Goal: Task Accomplishment & Management: Use online tool/utility

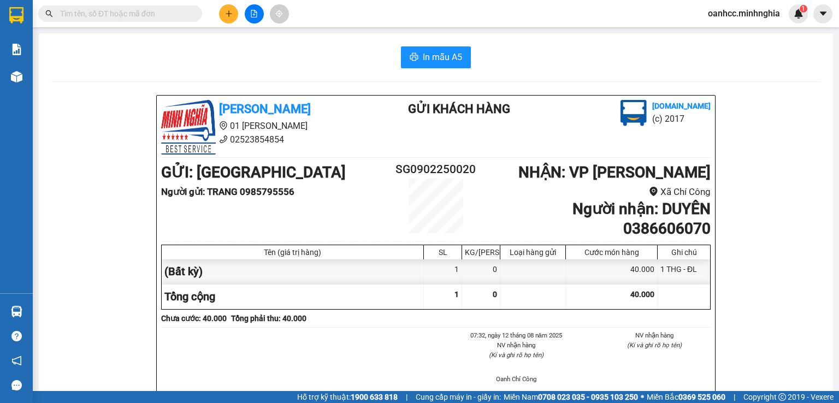
drag, startPoint x: 330, startPoint y: 66, endPoint x: 275, endPoint y: 54, distance: 56.5
click at [275, 54] on div "In mẫu A5" at bounding box center [436, 57] width 768 height 22
click at [234, 11] on button at bounding box center [228, 13] width 19 height 19
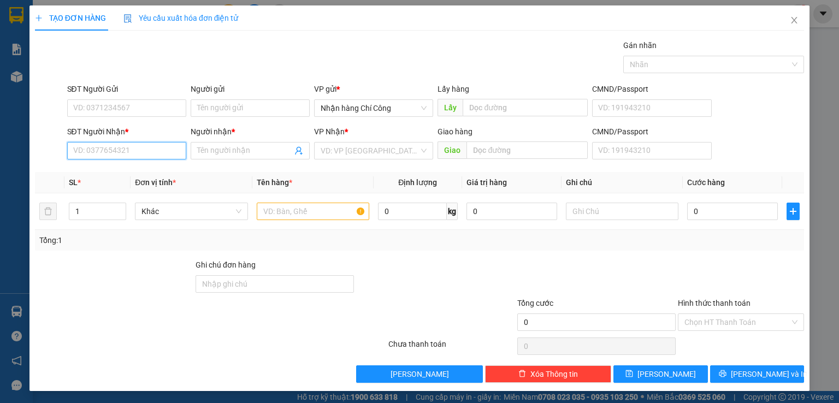
click at [144, 149] on input "SĐT Người Nhận *" at bounding box center [126, 150] width 119 height 17
click at [106, 174] on div "0333998640 - LAM" at bounding box center [125, 172] width 105 height 12
type input "0333998640"
type input "LAM"
type input "0333998640"
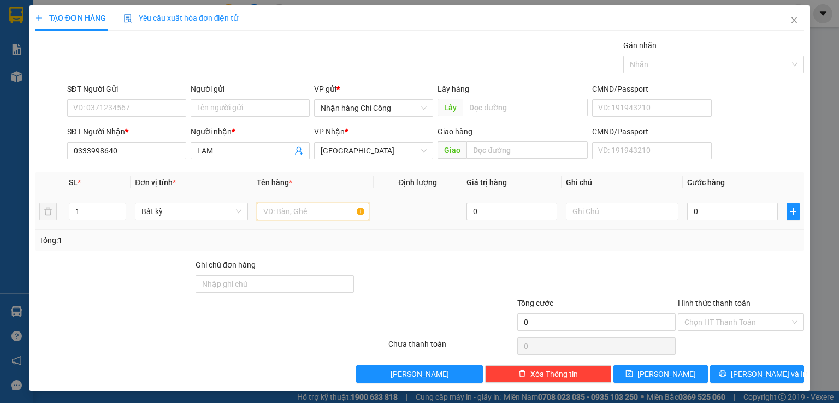
click at [280, 211] on input "text" at bounding box center [313, 211] width 113 height 17
type input "816"
click at [601, 214] on input "text" at bounding box center [622, 211] width 113 height 17
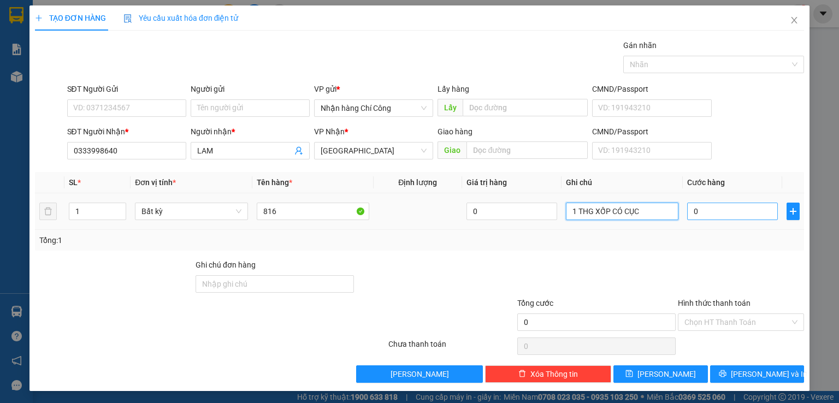
type input "1 THG XỐP CÓ CỤC"
click at [713, 211] on input "0" at bounding box center [732, 211] width 91 height 17
type input "6"
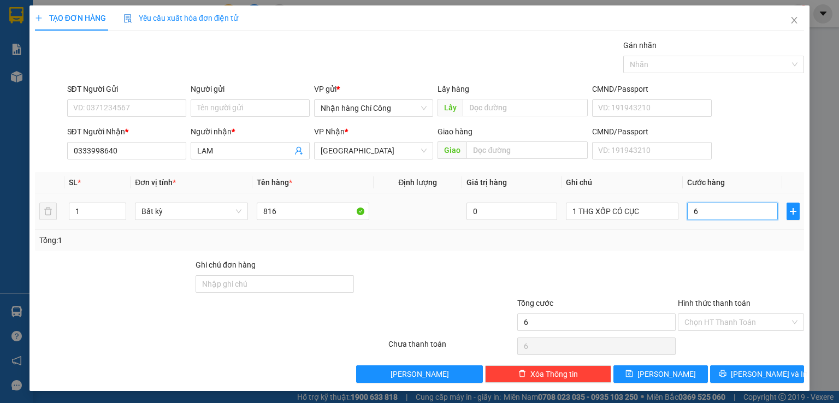
type input "60"
type input "60.000"
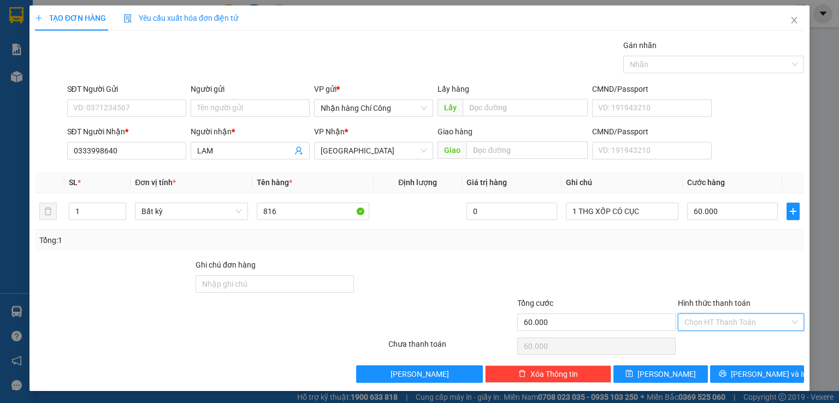
click at [705, 315] on input "Hình thức thanh toán" at bounding box center [736, 322] width 105 height 16
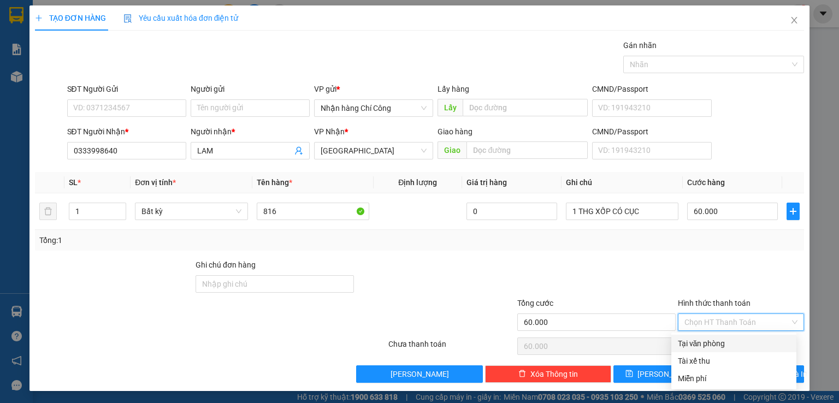
click at [706, 342] on div "Tại văn phòng" at bounding box center [734, 344] width 112 height 12
type input "0"
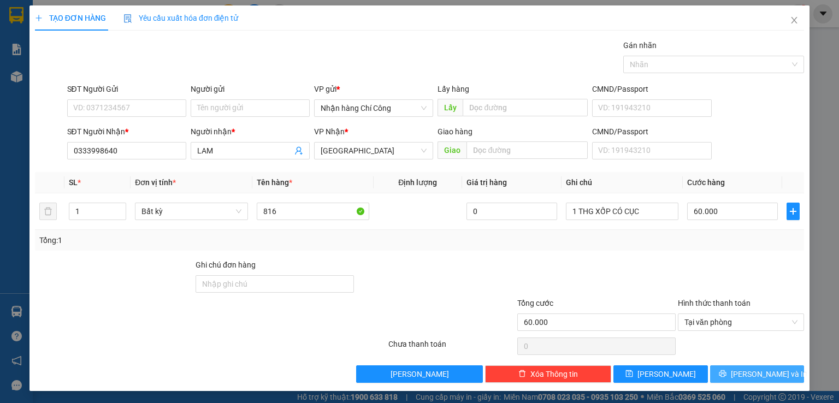
click at [751, 370] on span "[PERSON_NAME] và In" at bounding box center [769, 374] width 76 height 12
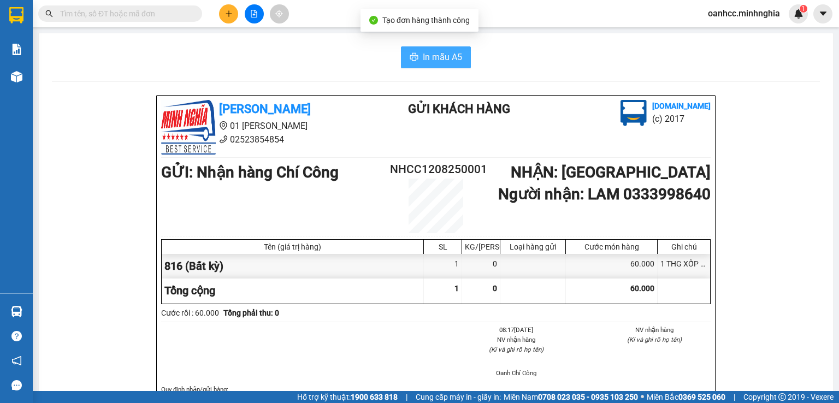
click at [435, 62] on span "In mẫu A5" at bounding box center [442, 57] width 39 height 14
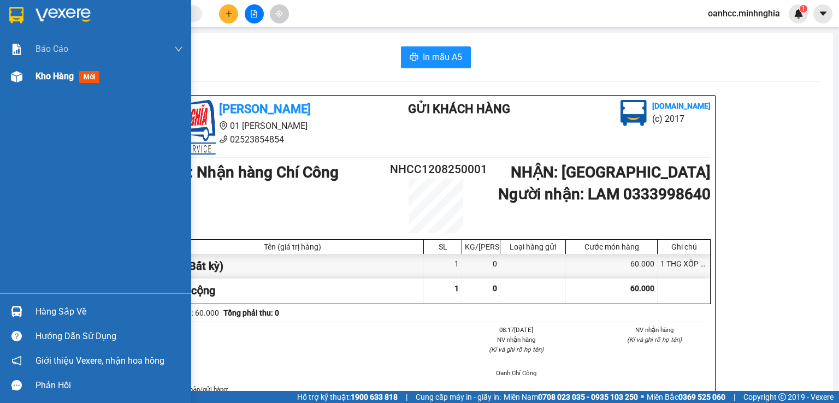
click at [57, 77] on span "Kho hàng" at bounding box center [54, 76] width 38 height 10
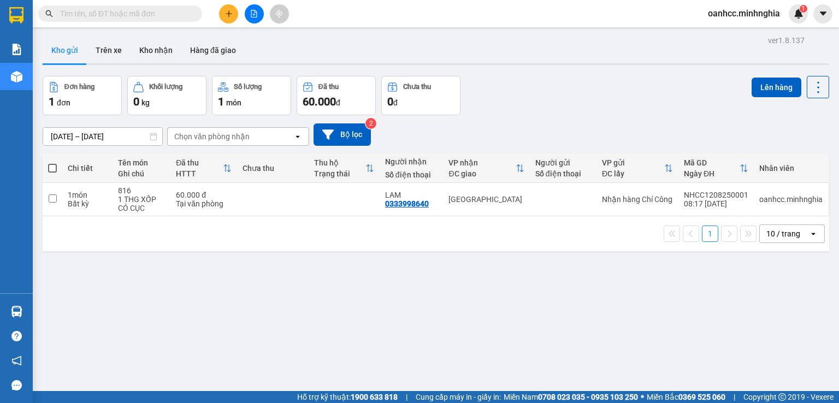
click at [51, 167] on span at bounding box center [52, 168] width 9 height 9
click at [52, 163] on input "checkbox" at bounding box center [52, 163] width 0 height 0
checkbox input "true"
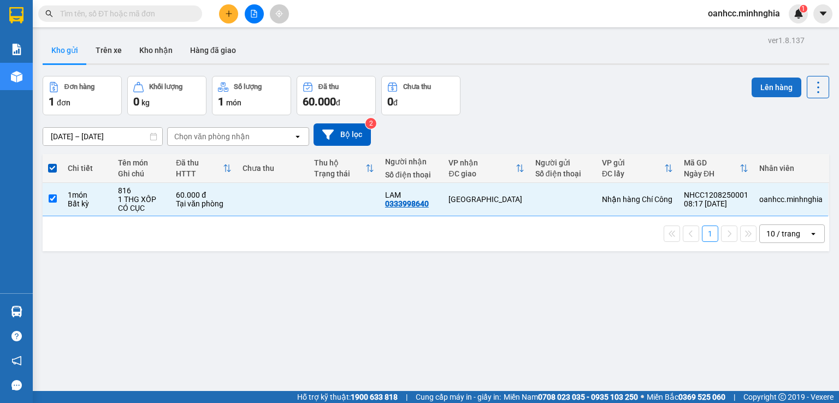
click at [771, 90] on button "Lên hàng" at bounding box center [776, 88] width 50 height 20
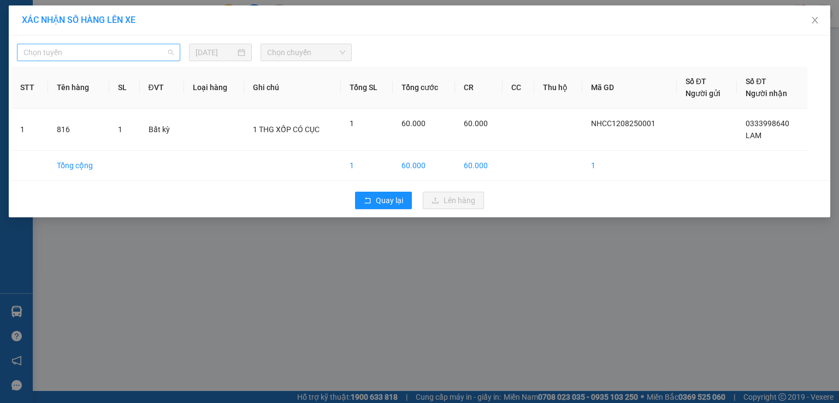
click at [85, 48] on span "Chọn tuyến" at bounding box center [98, 52] width 150 height 16
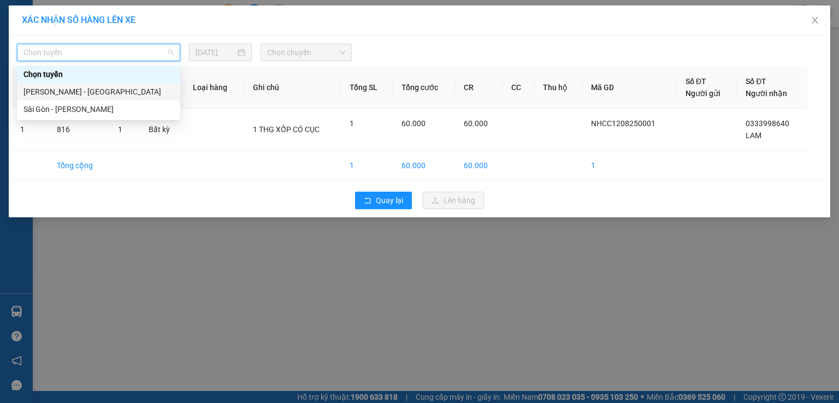
click at [67, 92] on div "Phan Rí - Sài Gòn" at bounding box center [98, 92] width 150 height 12
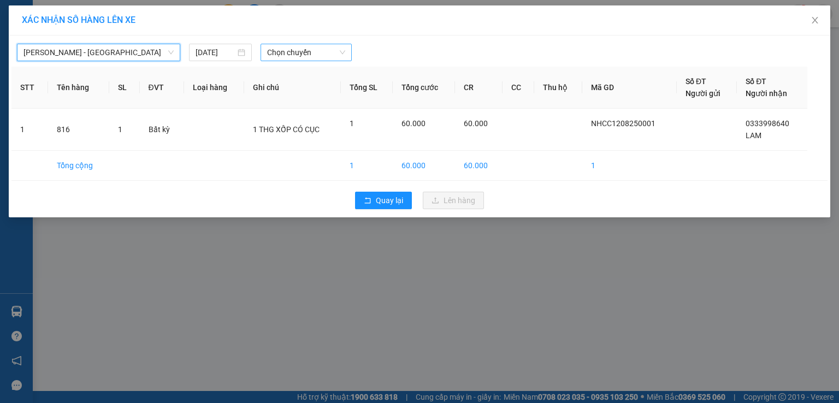
click at [312, 54] on span "Chọn chuyến" at bounding box center [306, 52] width 79 height 16
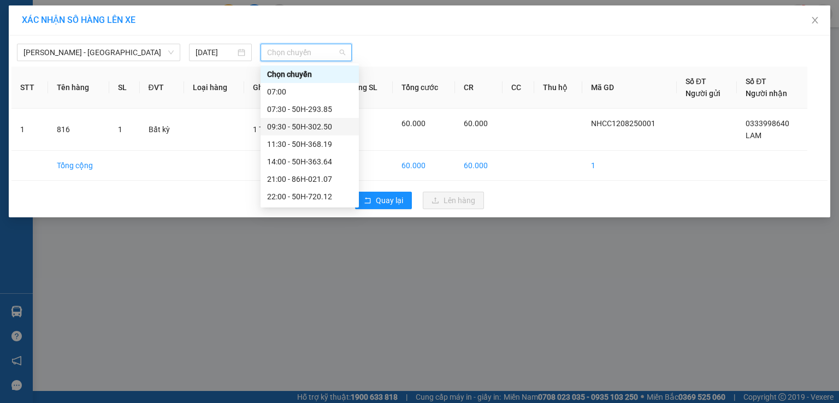
click at [310, 121] on div "09:30 - 50H-302.50" at bounding box center [309, 127] width 85 height 12
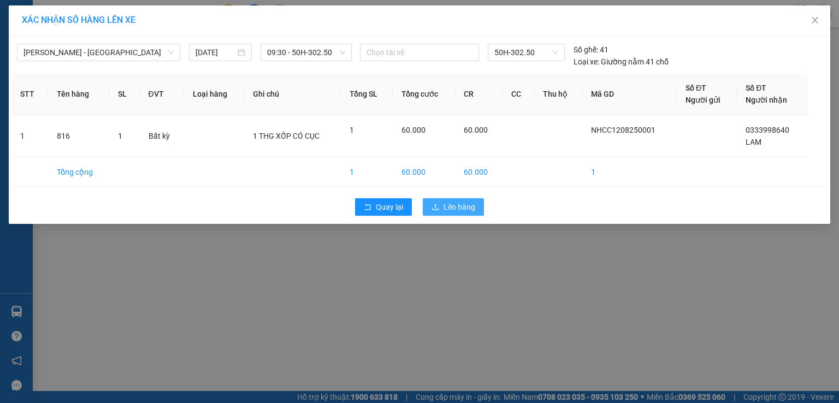
click at [456, 205] on span "Lên hàng" at bounding box center [459, 207] width 32 height 12
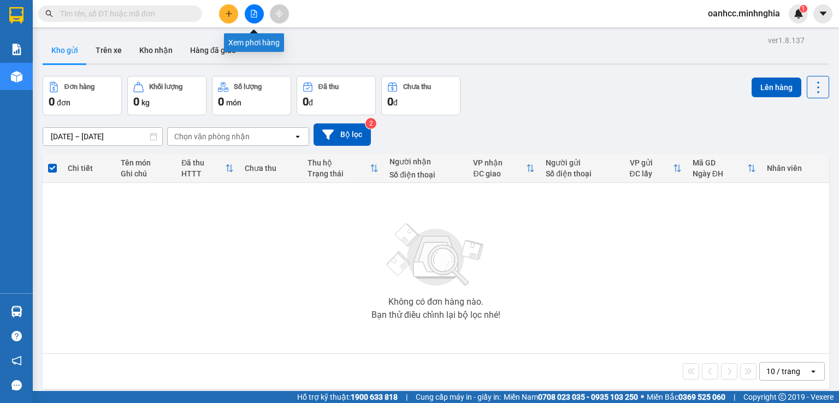
click at [252, 21] on button at bounding box center [254, 13] width 19 height 19
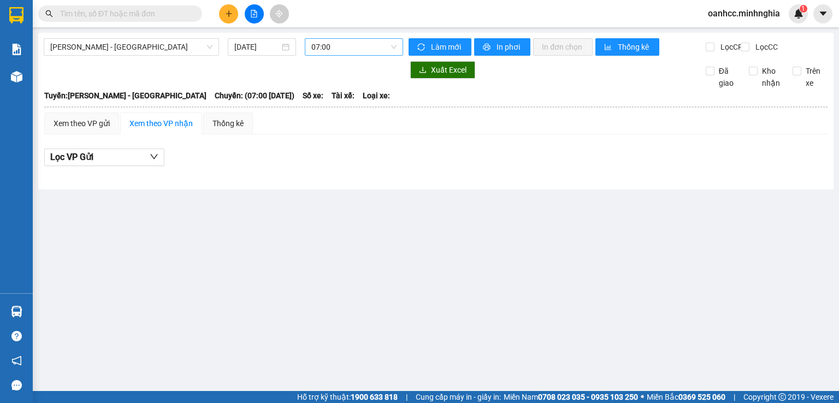
click at [367, 49] on span "07:00" at bounding box center [354, 47] width 86 height 16
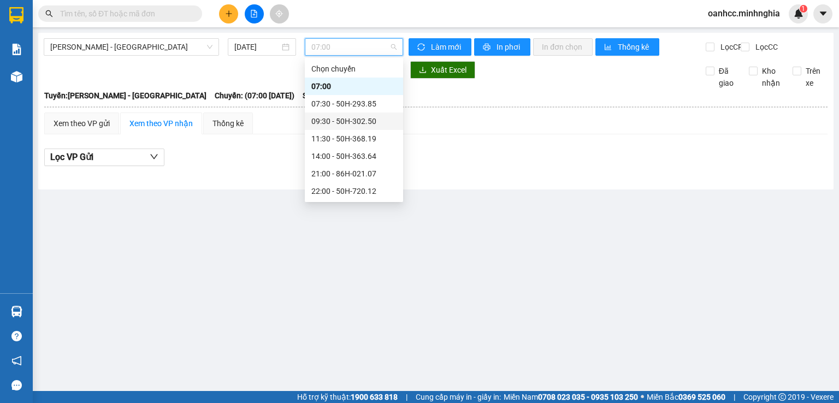
click at [324, 119] on div "09:30 - 50H-302.50" at bounding box center [353, 121] width 85 height 12
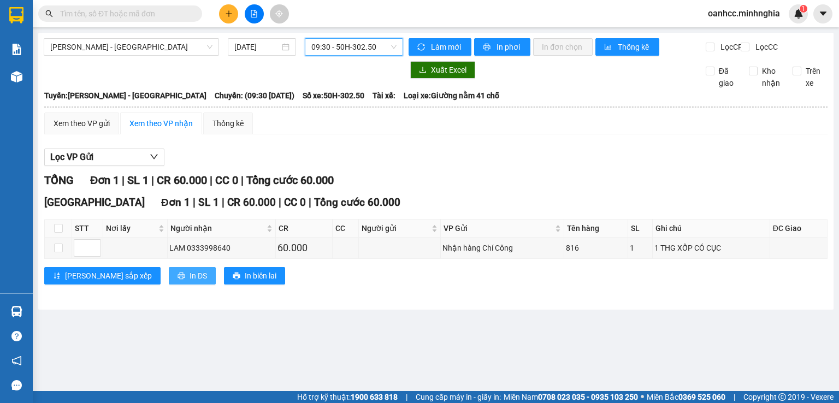
click at [190, 282] on span "In DS" at bounding box center [198, 276] width 17 height 12
click at [723, 167] on div "Xem theo VP gửi Xem theo VP nhận Thống kê Lọc VP Gửi TỔNG Đơn 1 | SL 1 | CR 60…" at bounding box center [435, 206] width 783 height 186
